Goal: Task Accomplishment & Management: Complete application form

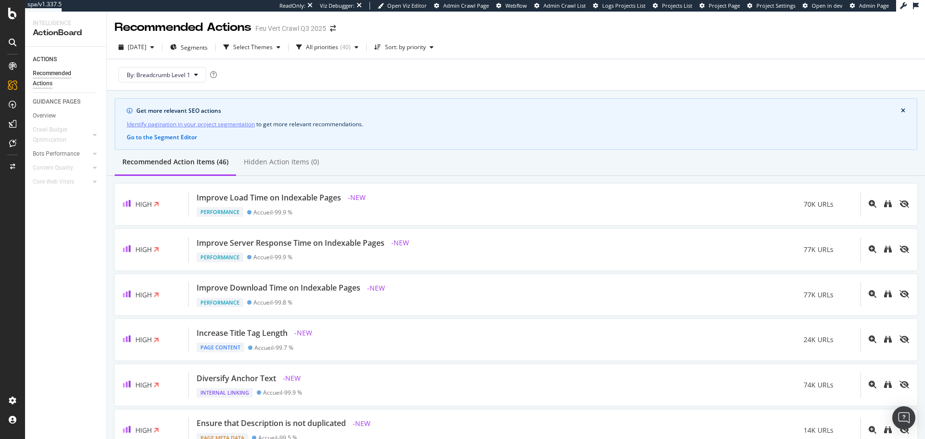
scroll to position [51, 0]
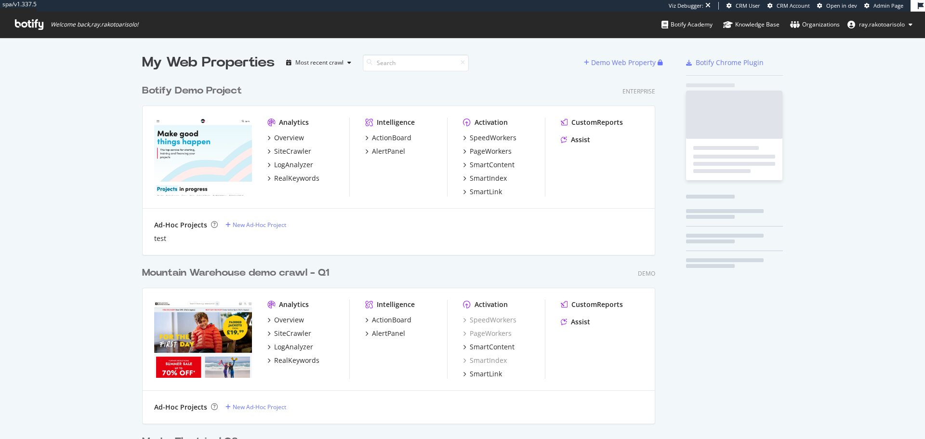
scroll to position [3210, 514]
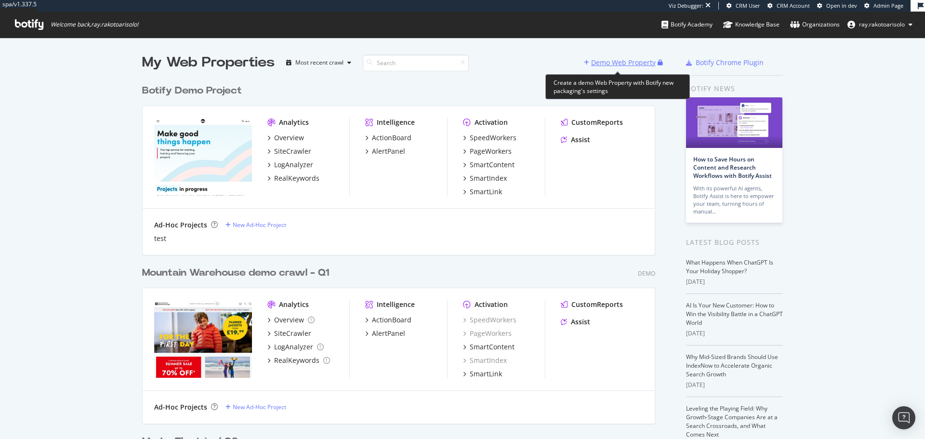
click at [615, 61] on div "Demo Web Property" at bounding box center [623, 63] width 65 height 10
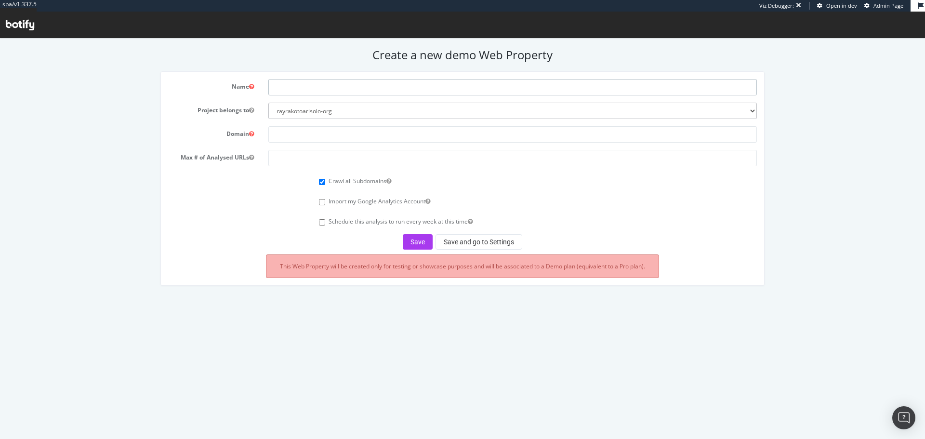
click at [304, 85] on input "text" at bounding box center [512, 87] width 489 height 16
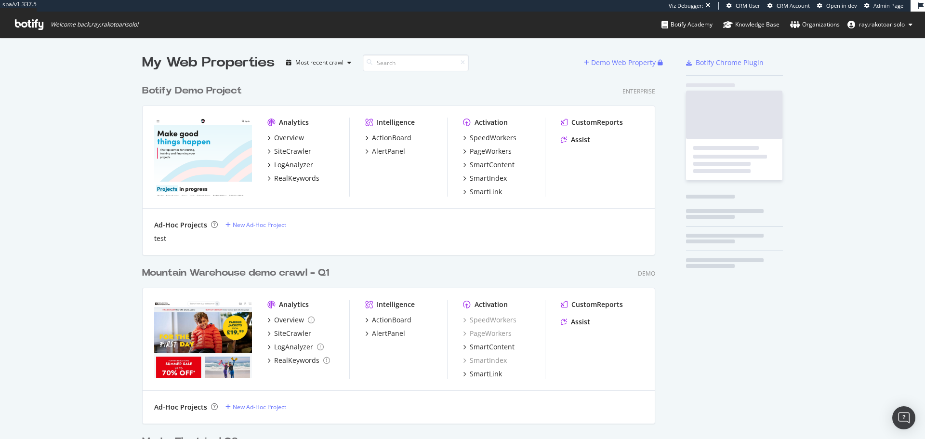
scroll to position [3210, 514]
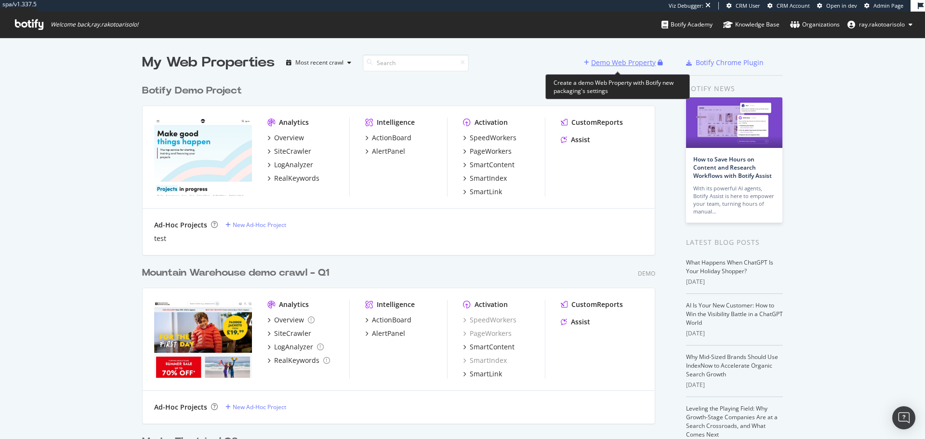
click at [606, 64] on div "Demo Web Property" at bounding box center [623, 63] width 65 height 10
